Goal: Information Seeking & Learning: Check status

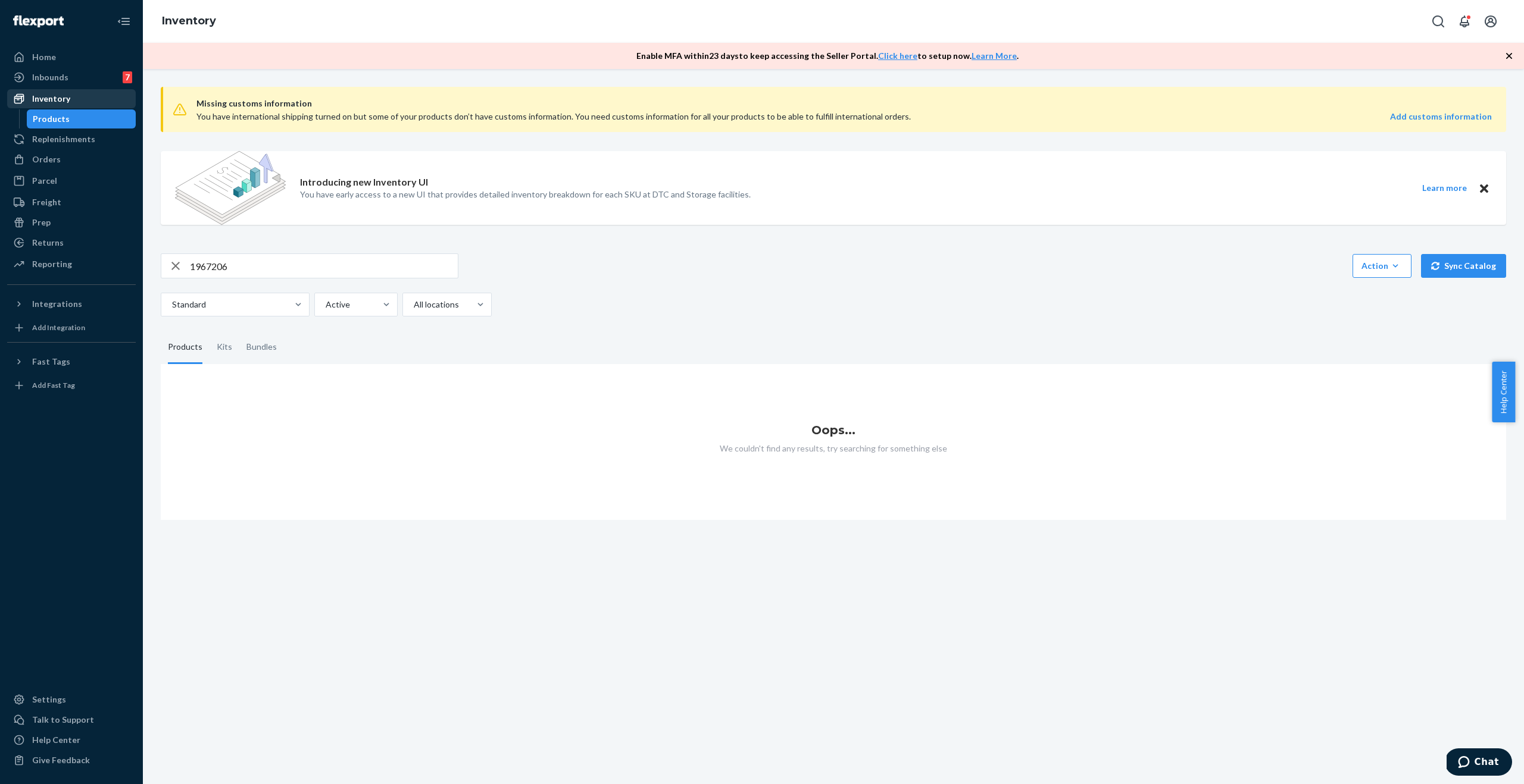
click at [53, 100] on div "Inventory" at bounding box center [51, 98] width 38 height 12
click at [71, 120] on div "Products" at bounding box center [81, 119] width 107 height 17
click at [245, 265] on input "1967206" at bounding box center [324, 266] width 268 height 24
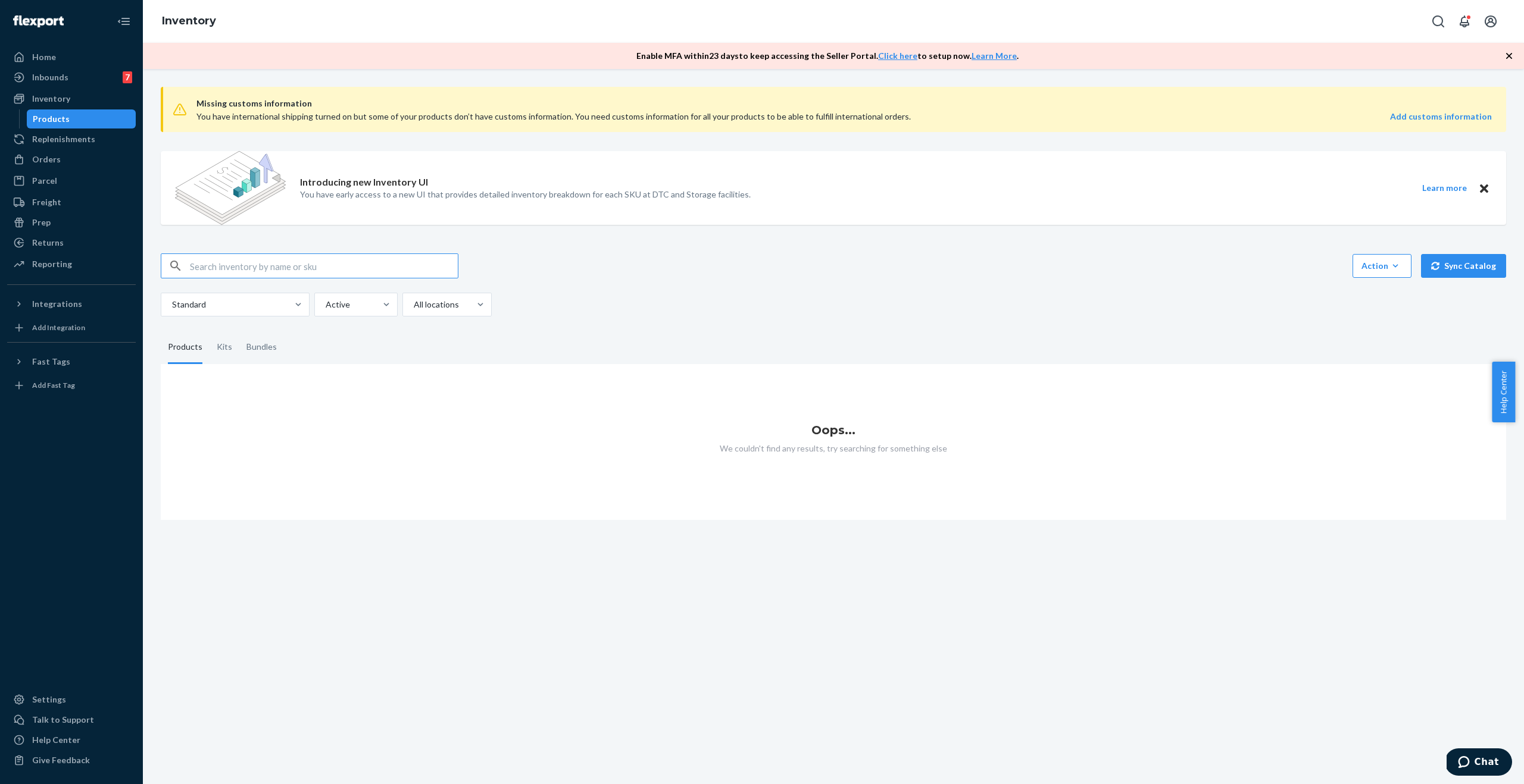
paste input "WVDB-DUO-BL"
type input "WVDB-DUO-BL"
click at [287, 265] on input "WVDB-DUO-BL" at bounding box center [324, 266] width 268 height 24
click at [217, 357] on div "Kits" at bounding box center [224, 347] width 15 height 33
click at [210, 331] on input "Kits" at bounding box center [210, 331] width 0 height 0
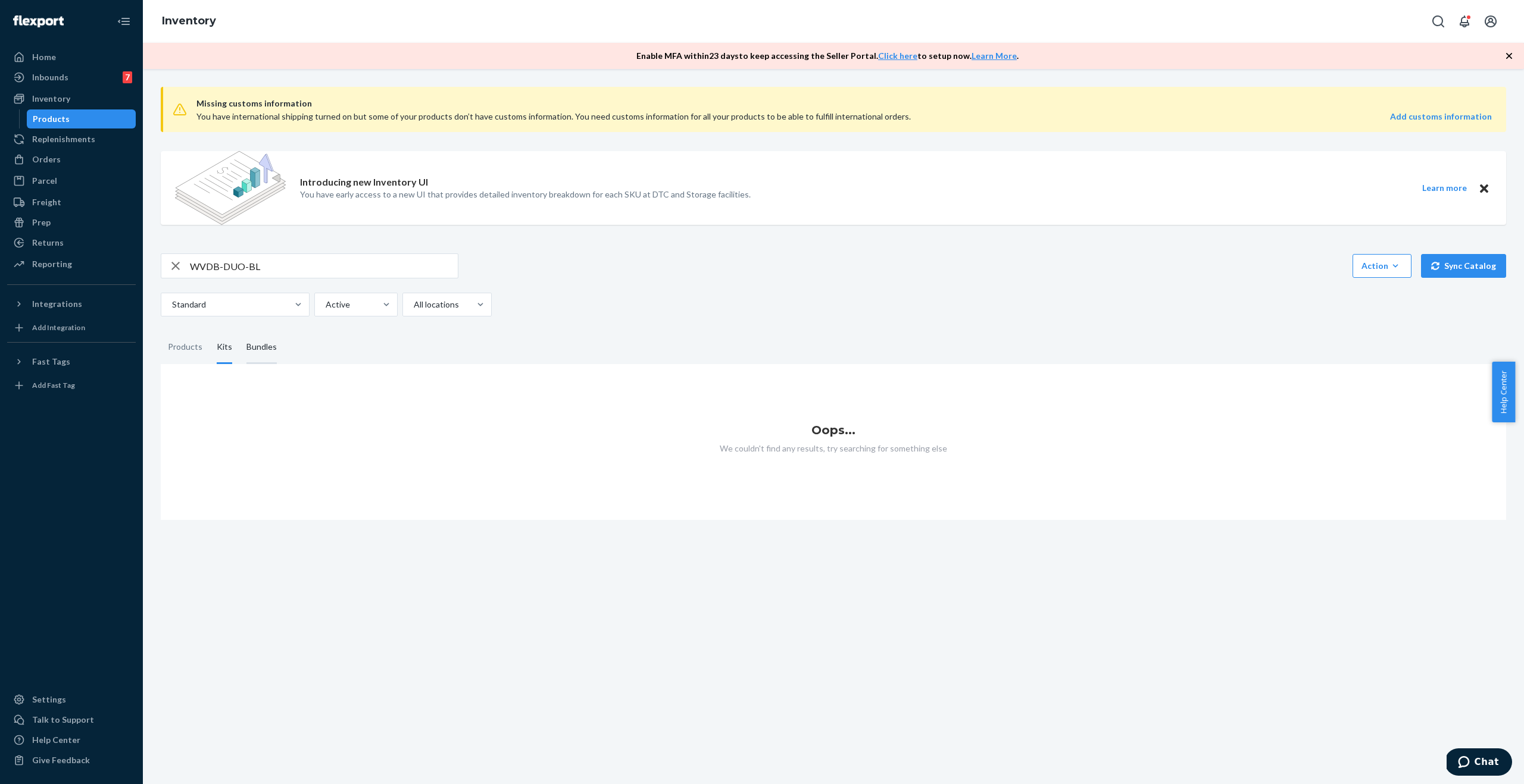
click at [271, 353] on div "Bundles" at bounding box center [261, 347] width 30 height 33
click at [239, 331] on input "Bundles" at bounding box center [239, 331] width 0 height 0
click at [184, 353] on div "Products" at bounding box center [185, 347] width 35 height 33
click at [161, 331] on input "Products" at bounding box center [161, 331] width 0 height 0
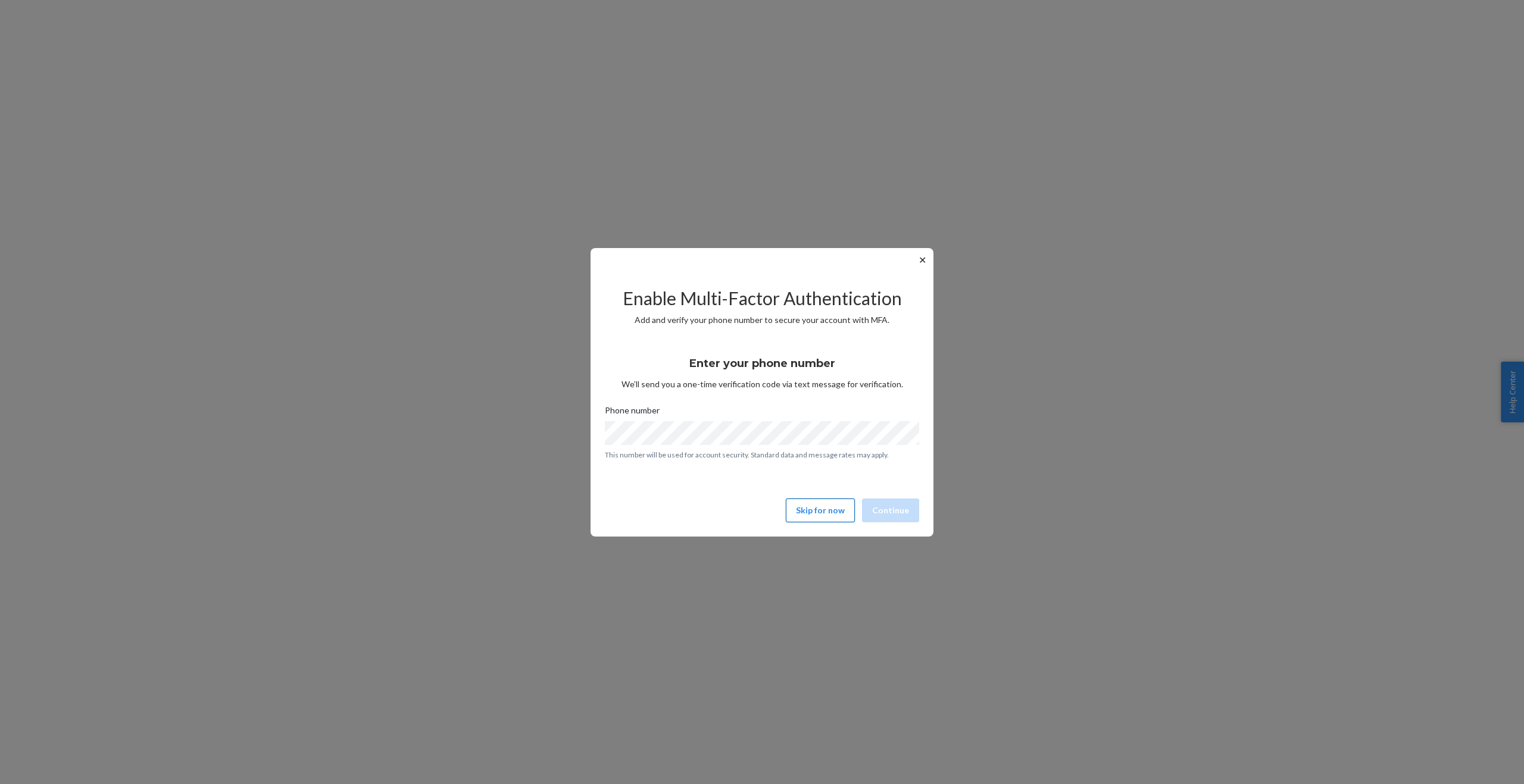
click at [806, 508] on button "Skip for now" at bounding box center [820, 510] width 69 height 24
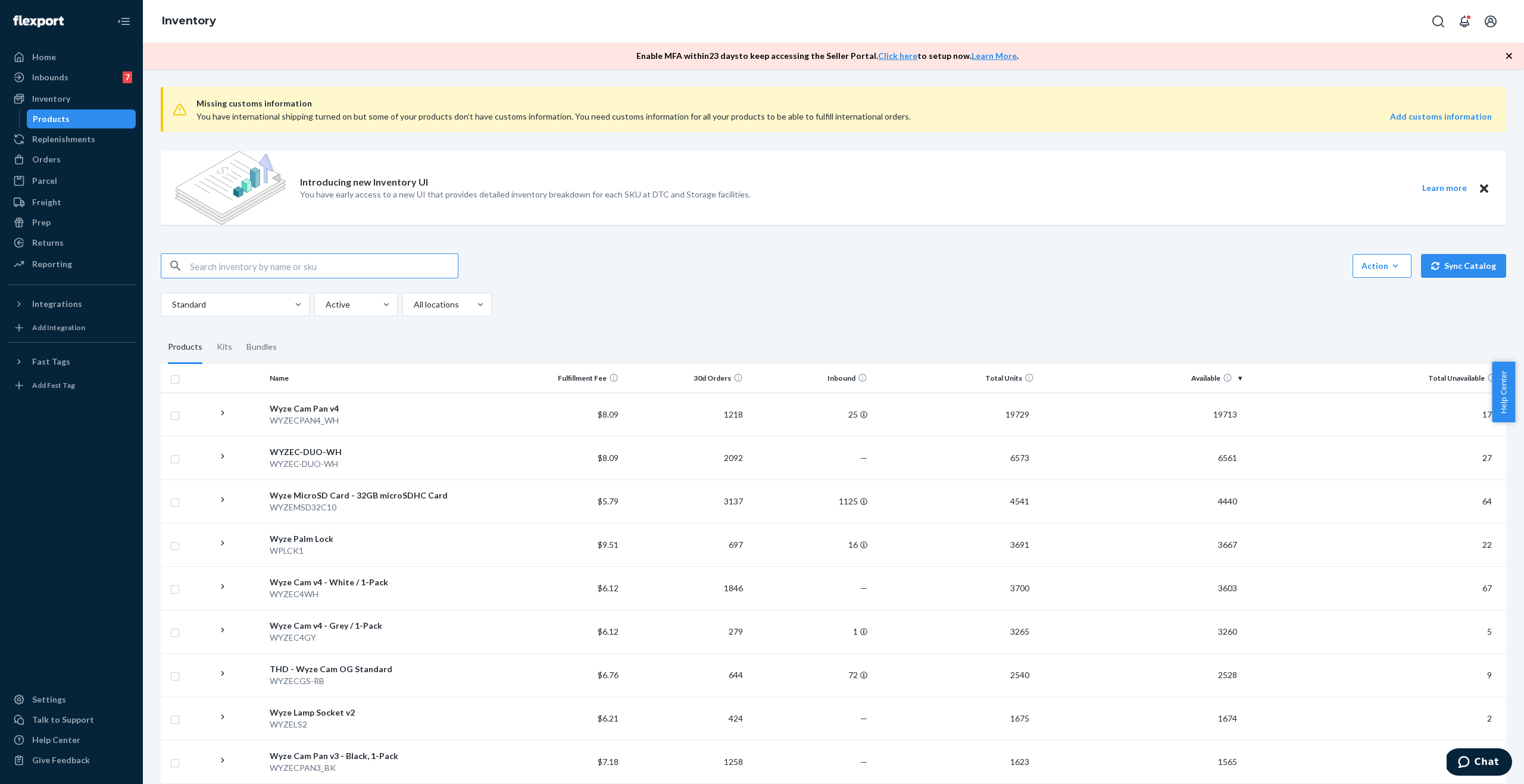
click at [246, 271] on input "text" at bounding box center [324, 266] width 268 height 24
type input "WVDB-DUO-BL"
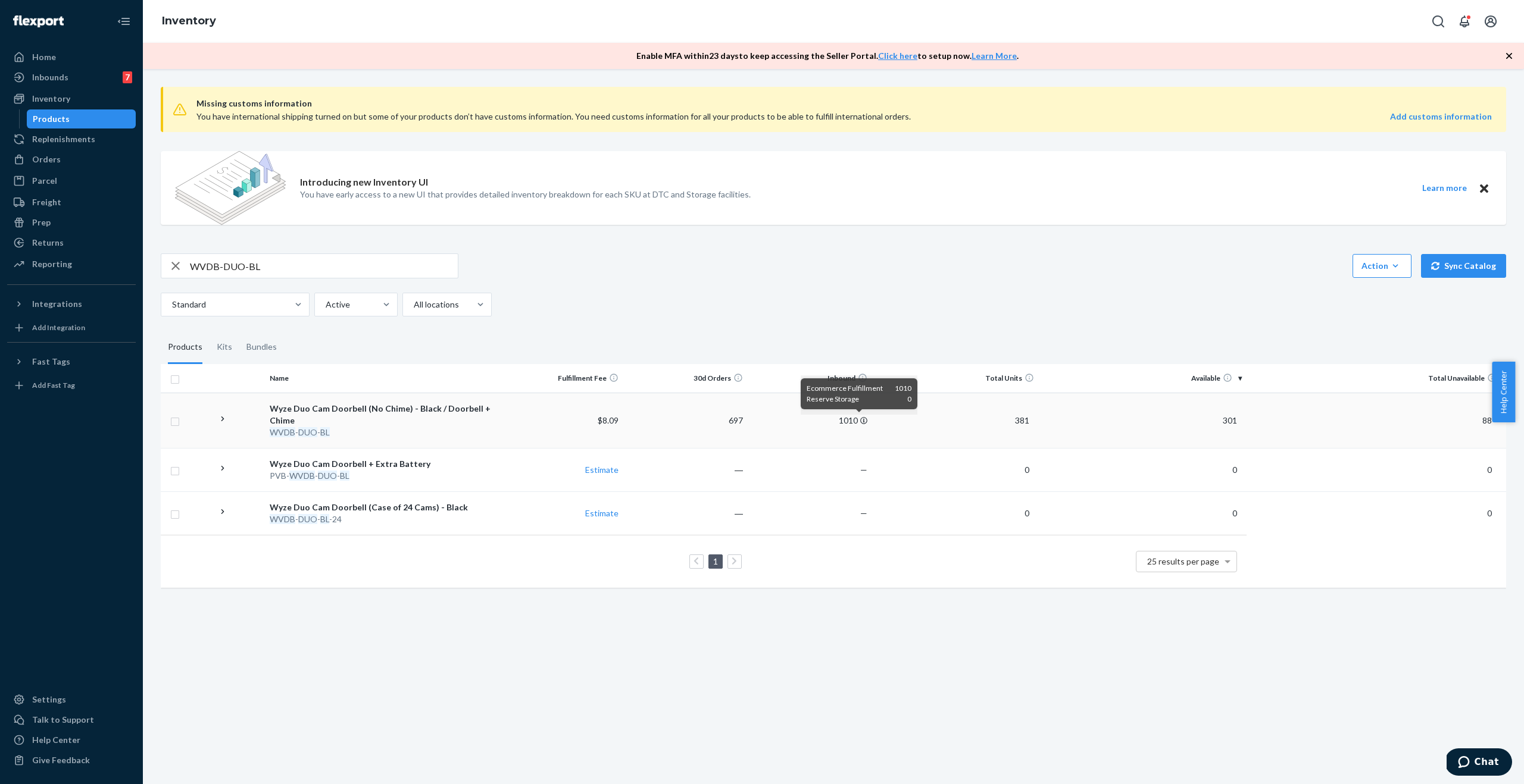
click at [860, 419] on icon at bounding box center [864, 421] width 7 height 7
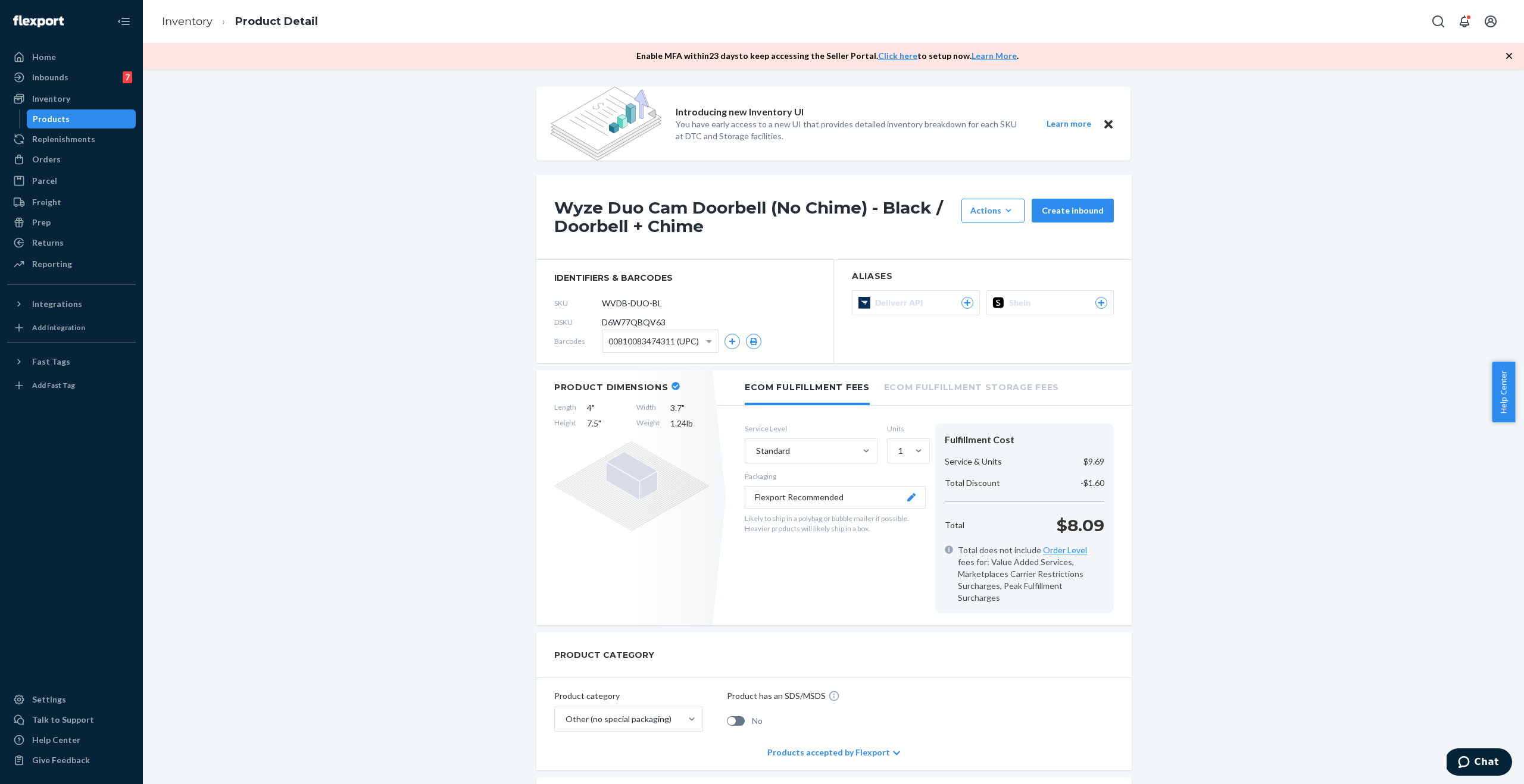
click at [72, 120] on div "Products" at bounding box center [81, 119] width 107 height 17
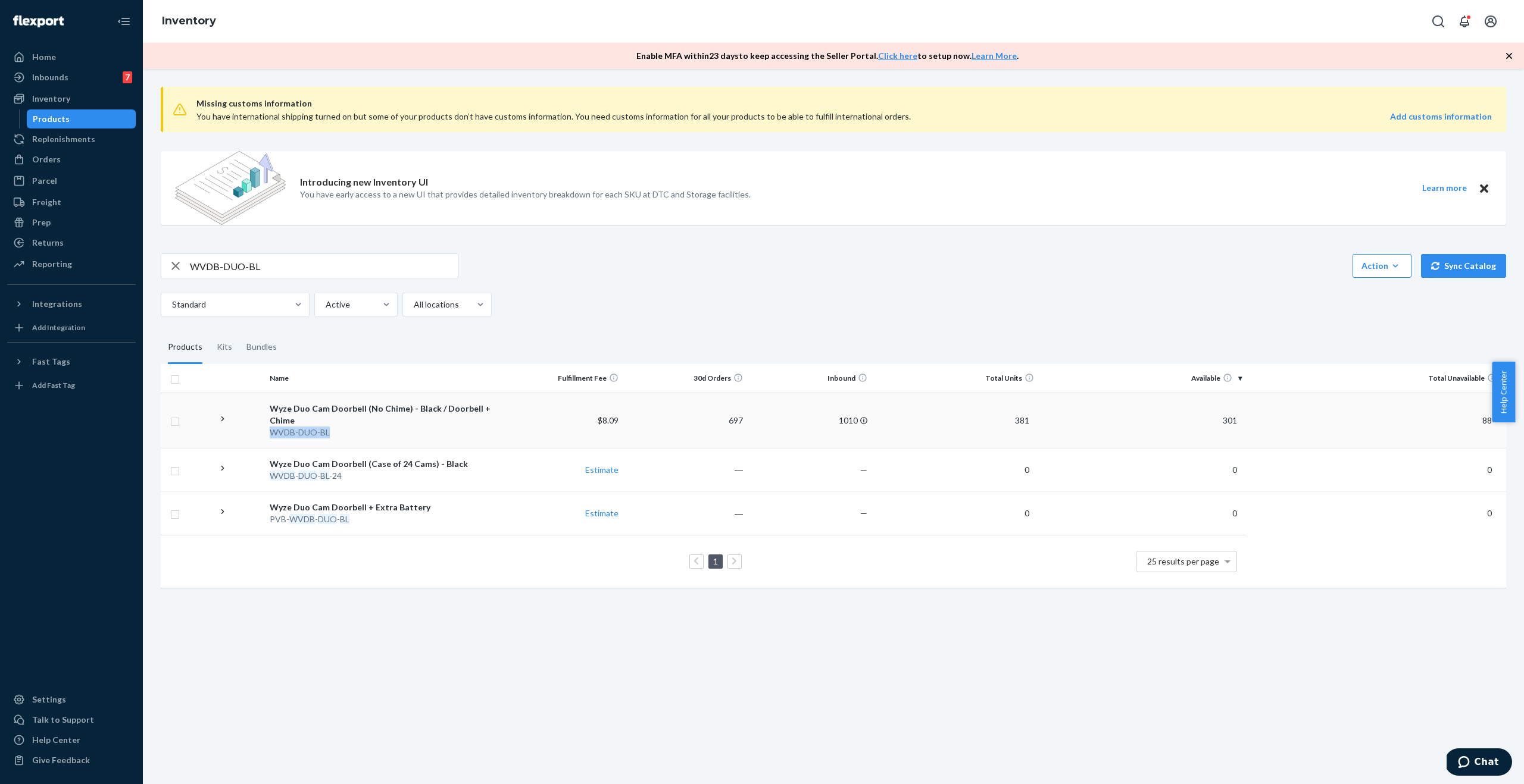
drag, startPoint x: 343, startPoint y: 437, endPoint x: 268, endPoint y: 433, distance: 75.1
click at [268, 433] on td "Wyze Duo Cam Doorbell (No Chime) - Black / Doorbell + Chime WVDB - DUO - BL" at bounding box center [382, 420] width 234 height 55
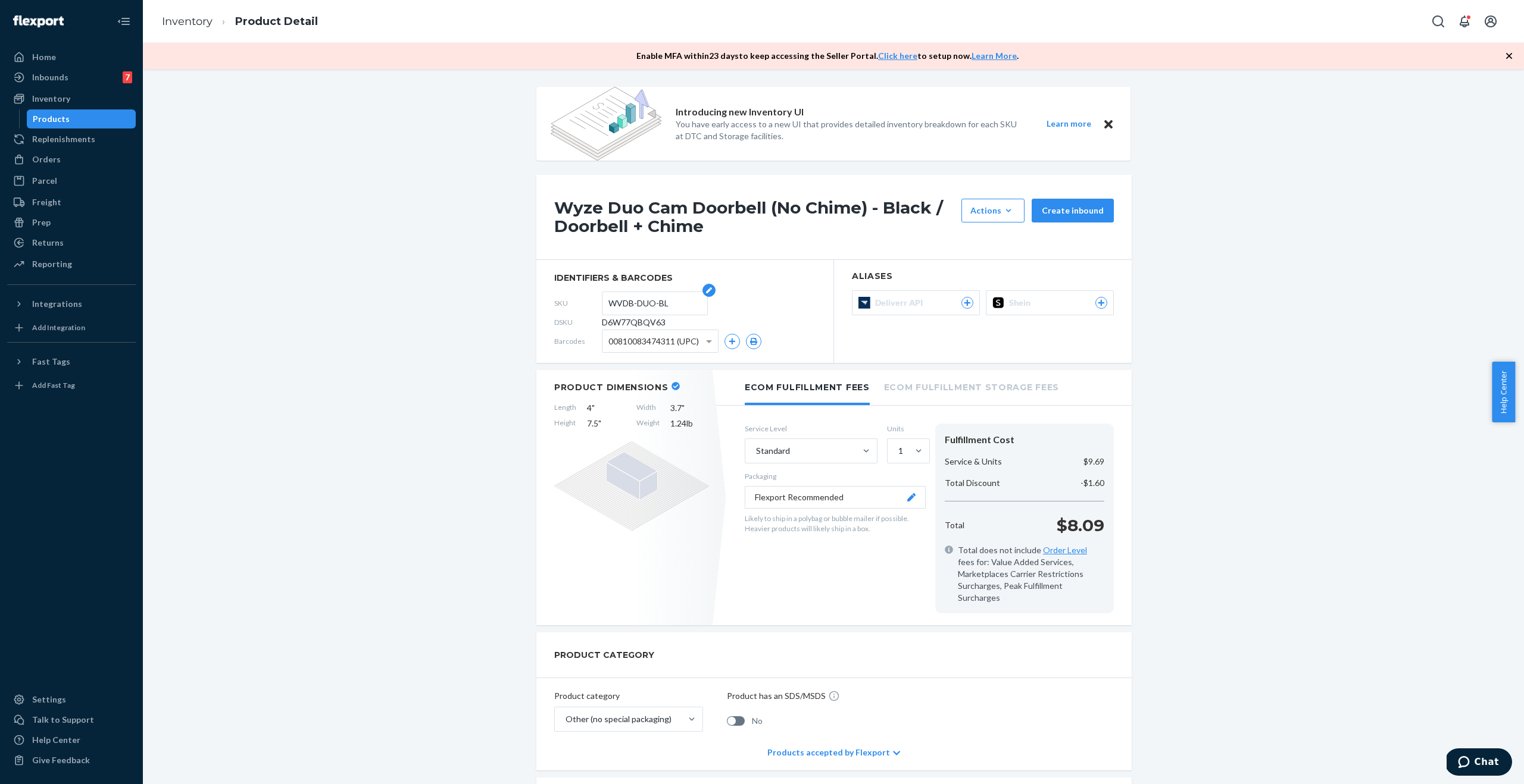
drag, startPoint x: 673, startPoint y: 305, endPoint x: 604, endPoint y: 302, distance: 69.1
click at [609, 302] on input "WVDB-DUO-BL" at bounding box center [655, 303] width 93 height 22
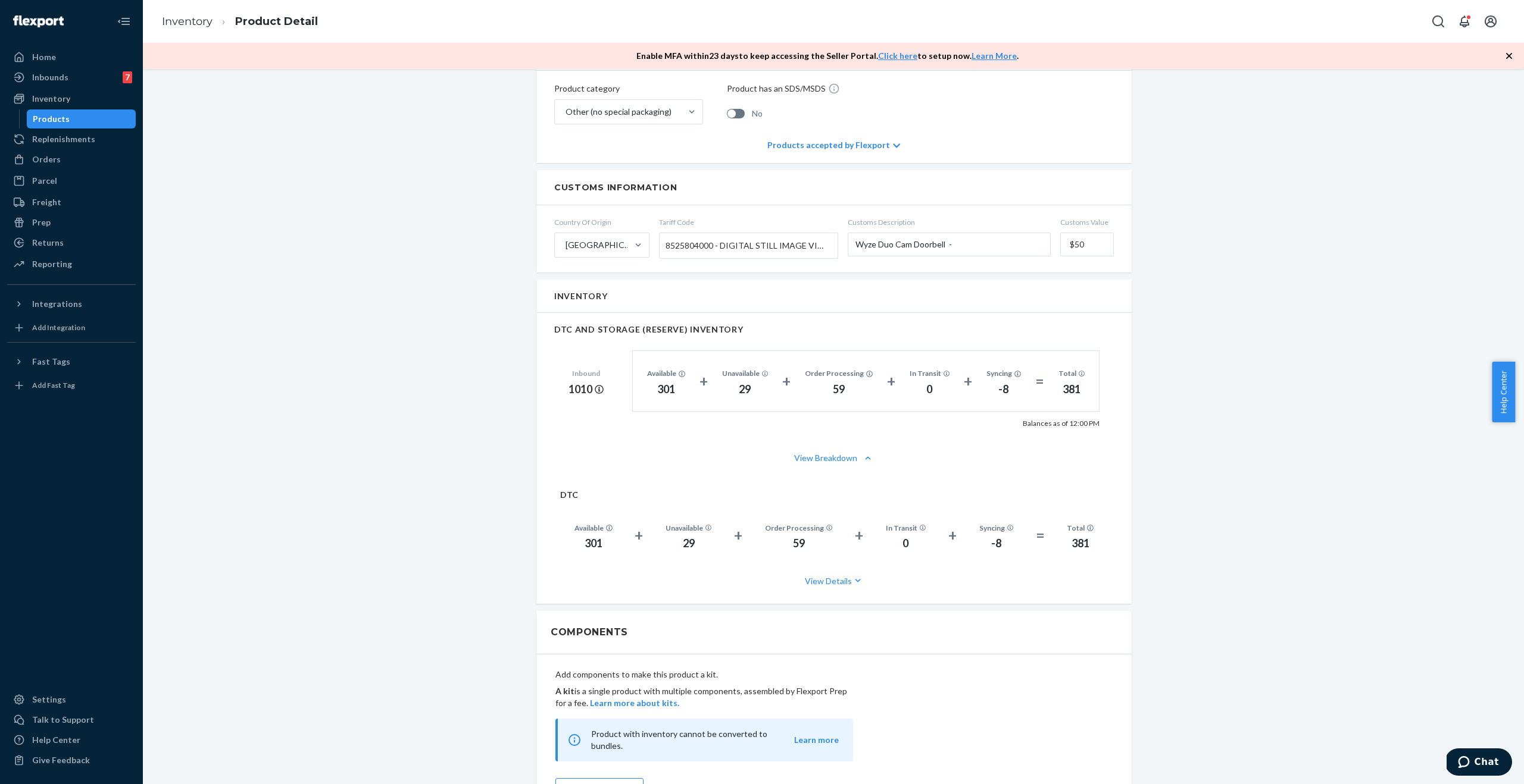
scroll to position [723, 0]
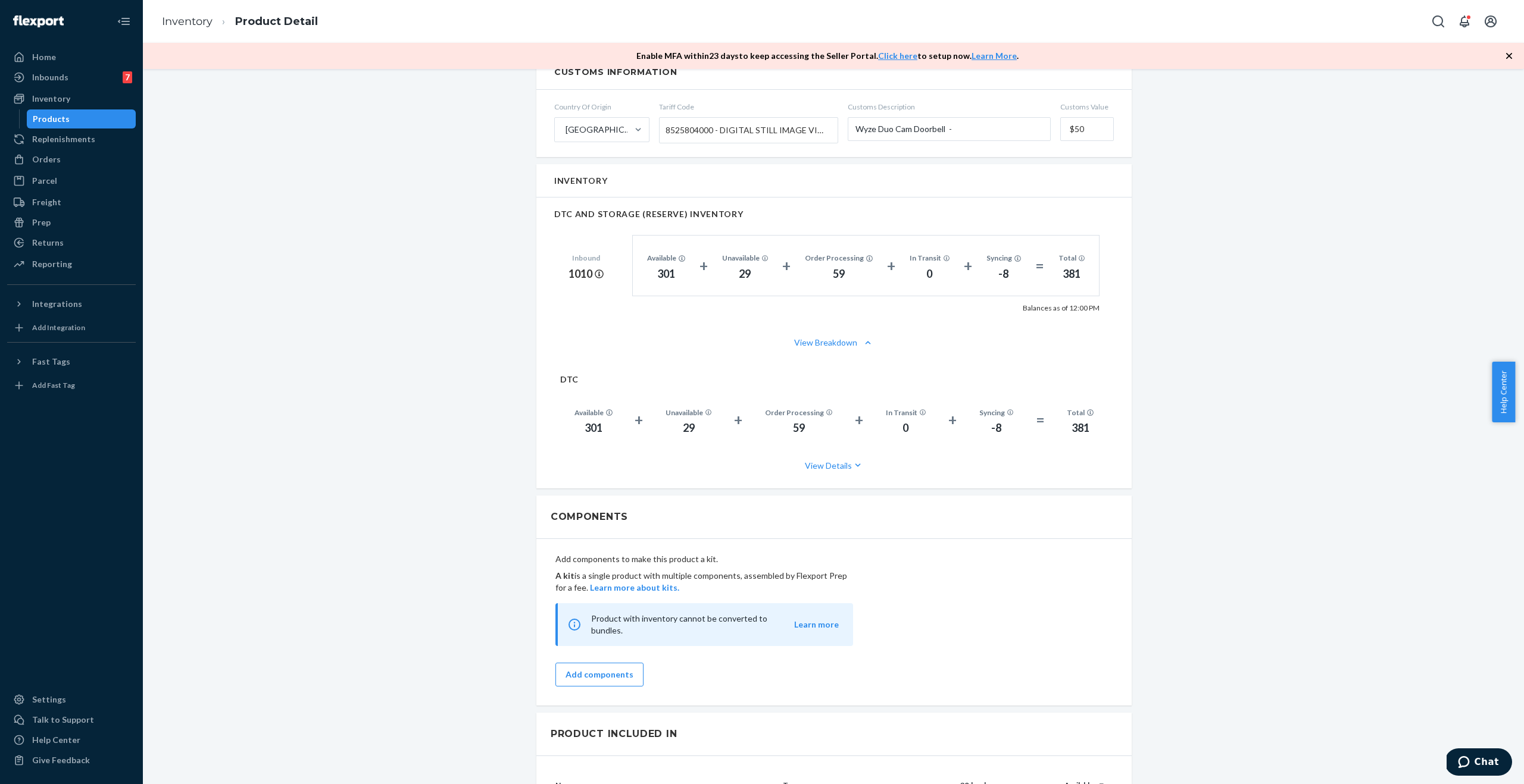
click at [79, 124] on div "Products" at bounding box center [81, 119] width 107 height 17
